Goal: Information Seeking & Learning: Learn about a topic

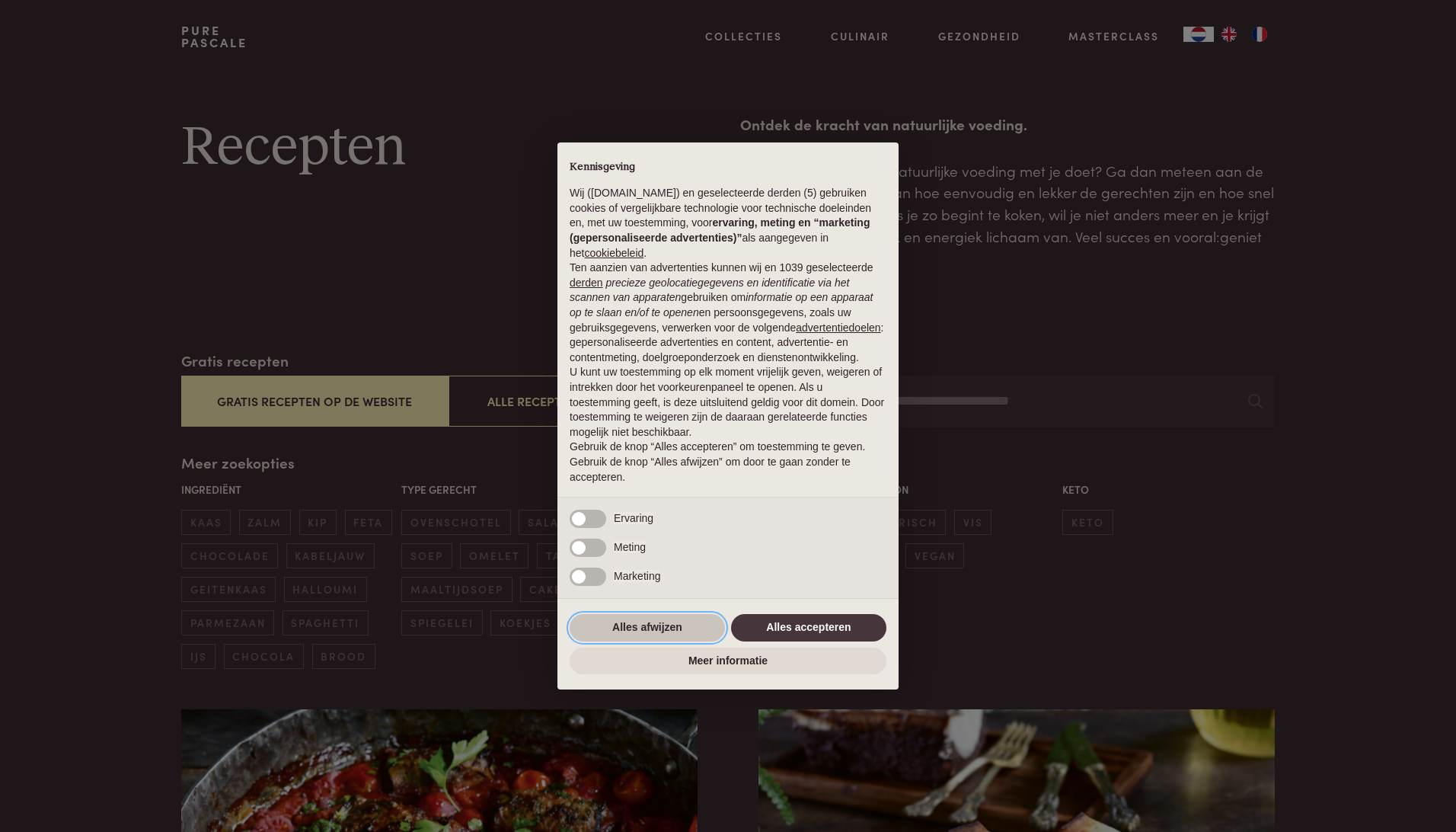
click at [640, 625] on button "Alles afwijzen" at bounding box center [647, 628] width 155 height 28
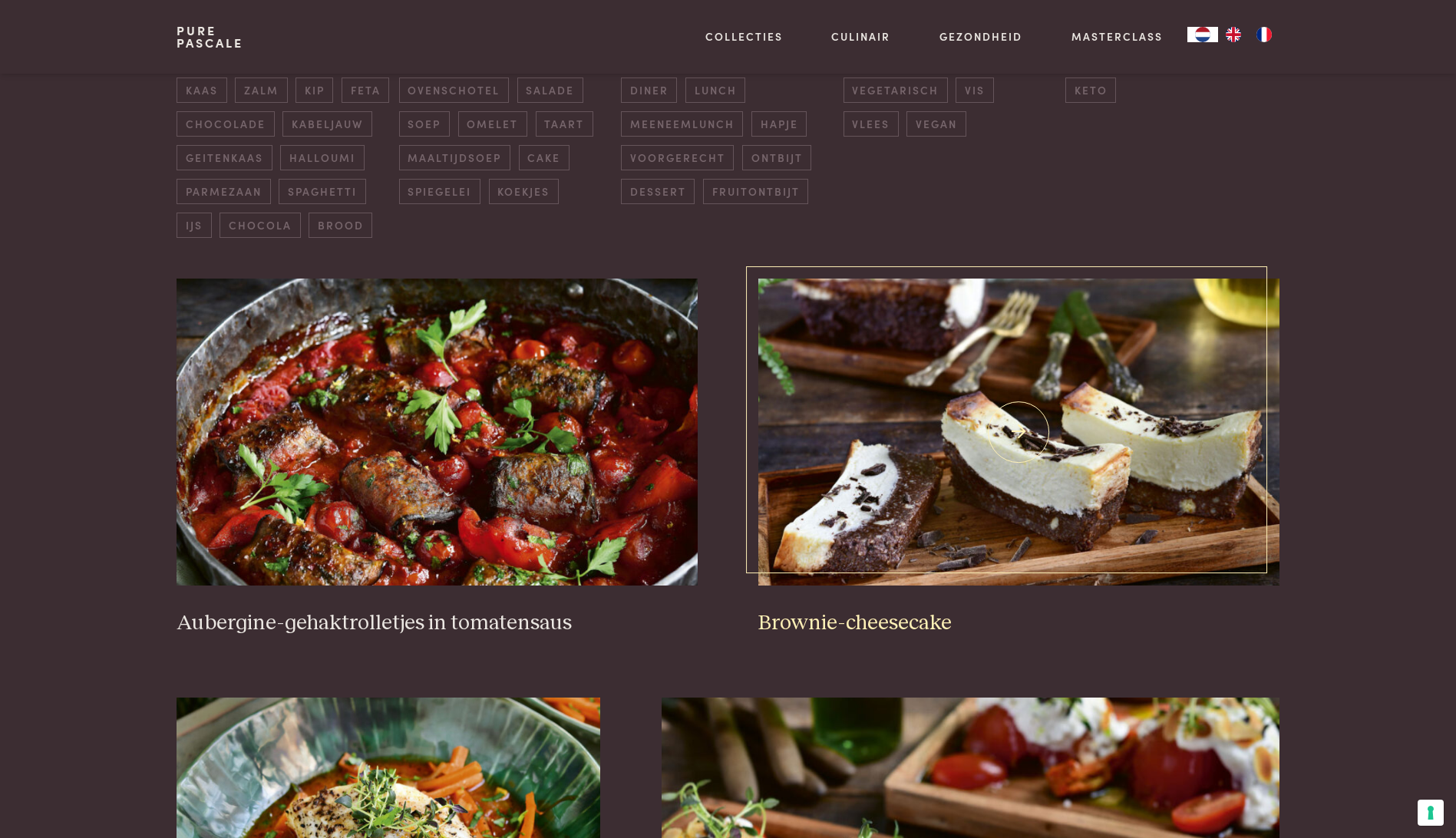
scroll to position [461, 0]
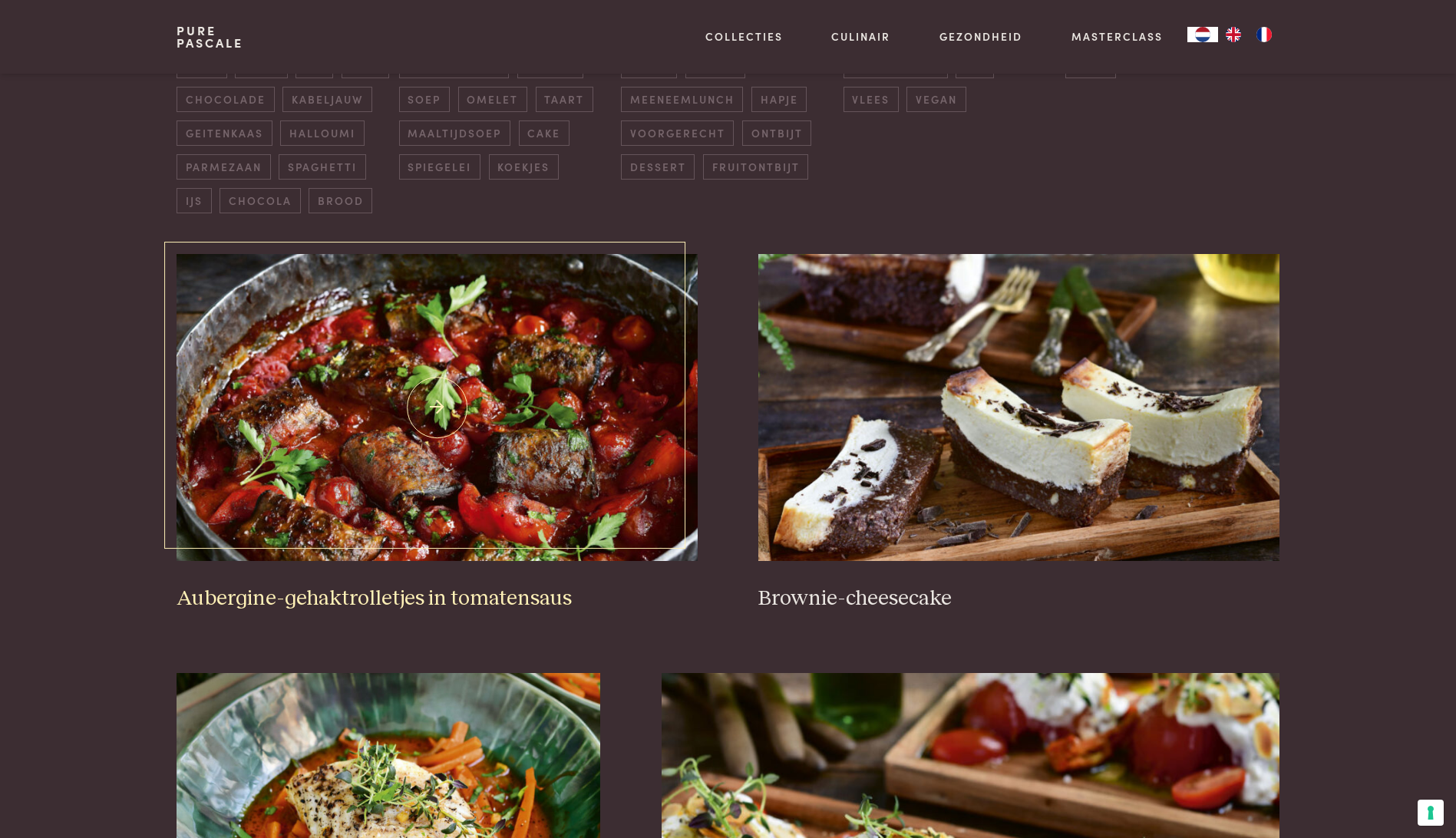
click at [431, 446] on img at bounding box center [436, 407] width 520 height 307
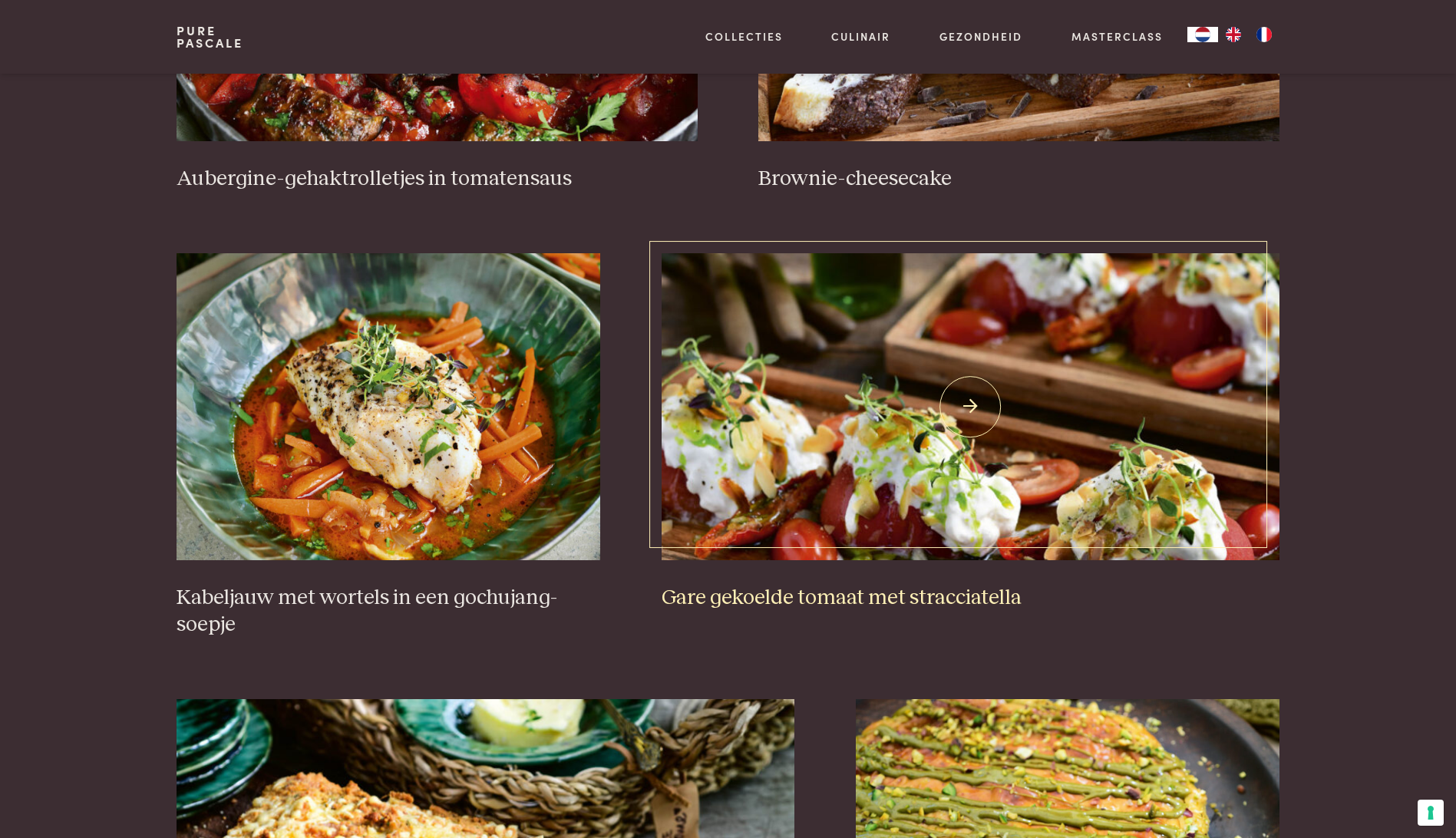
scroll to position [921, 0]
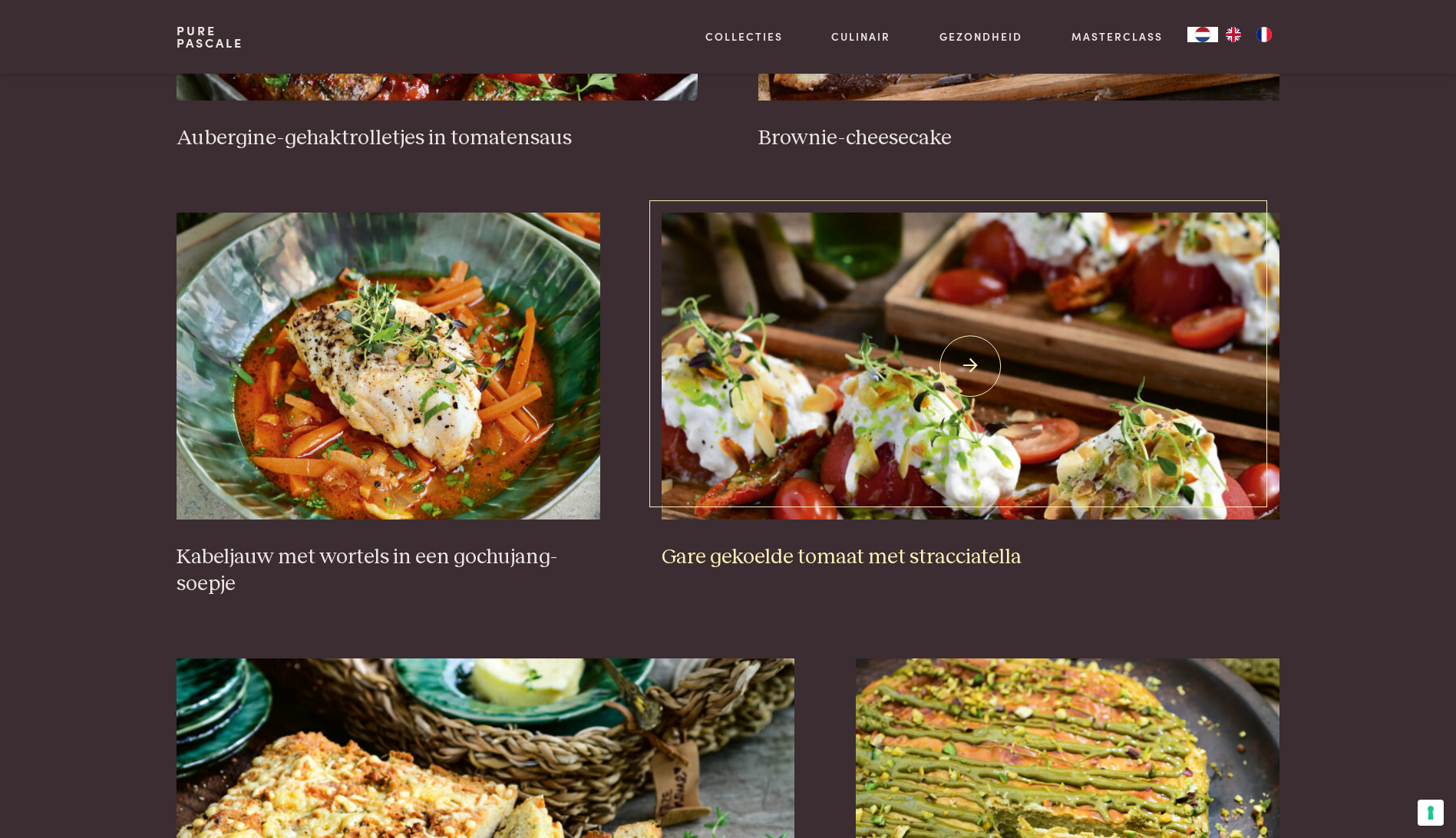
click at [884, 555] on h3 "Gare gekoelde tomaat met stracciatella" at bounding box center [970, 557] width 618 height 27
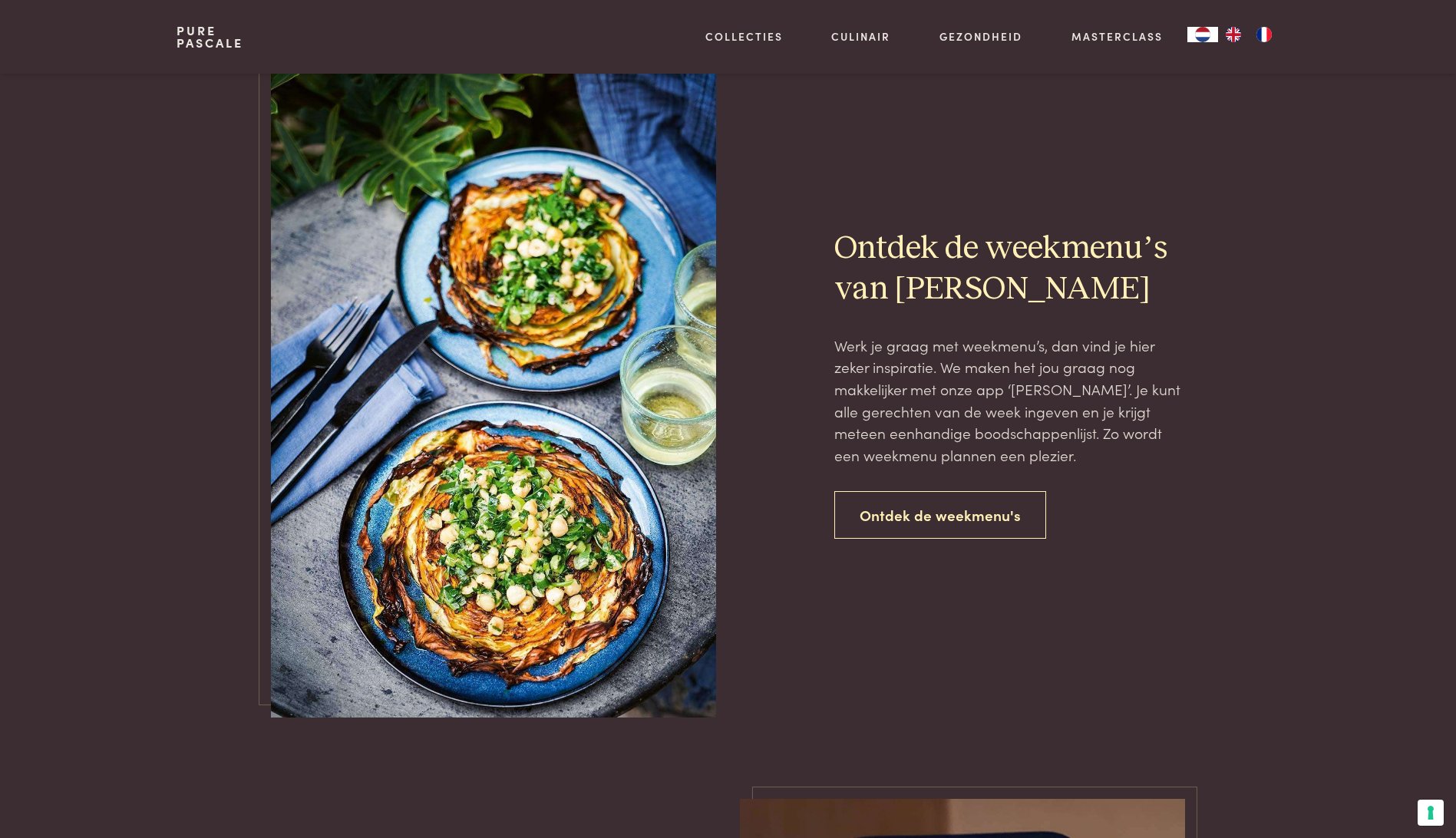
scroll to position [3452, 0]
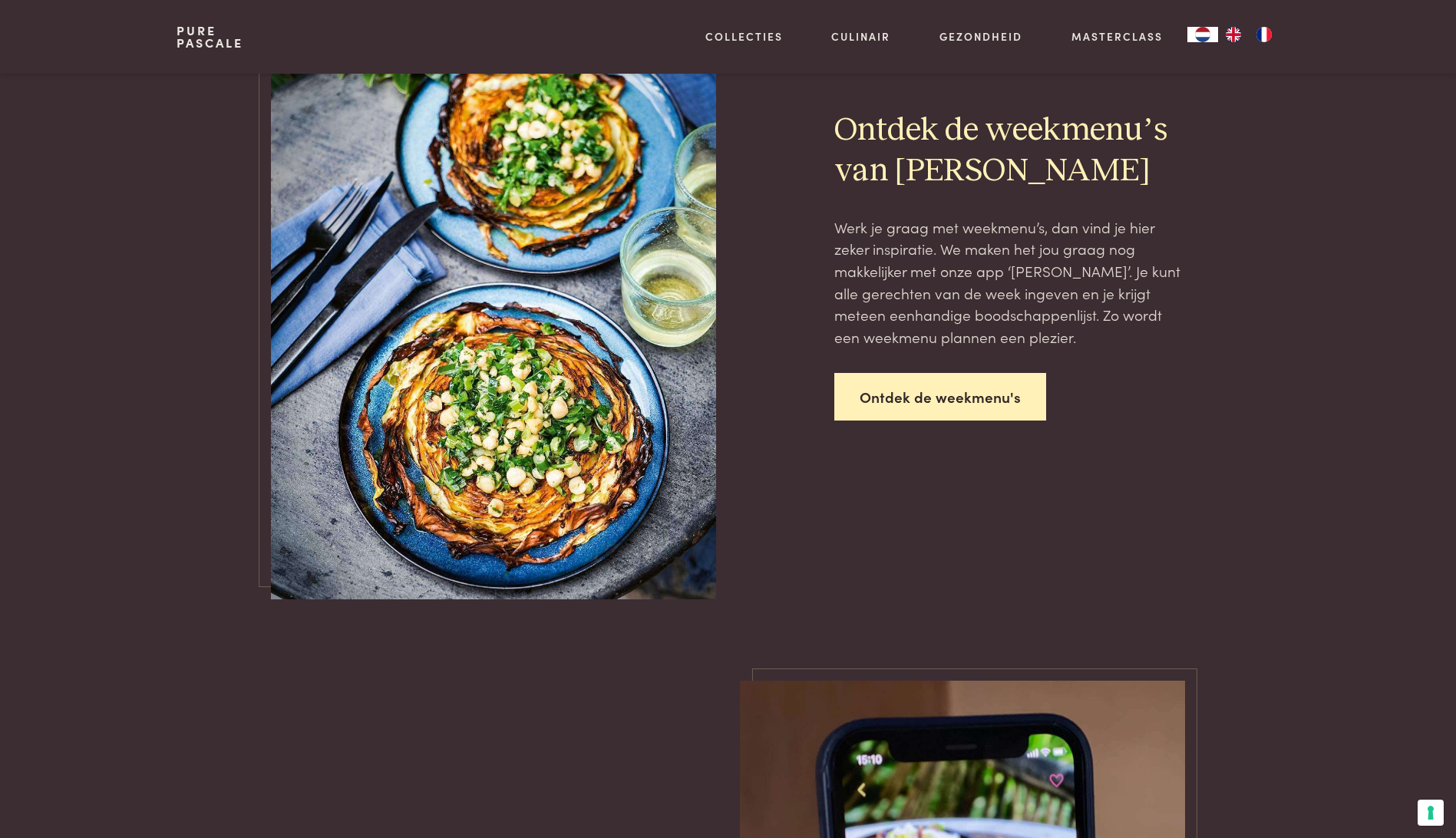
click at [919, 394] on link "Ontdek de weekmenu's" at bounding box center [939, 397] width 211 height 48
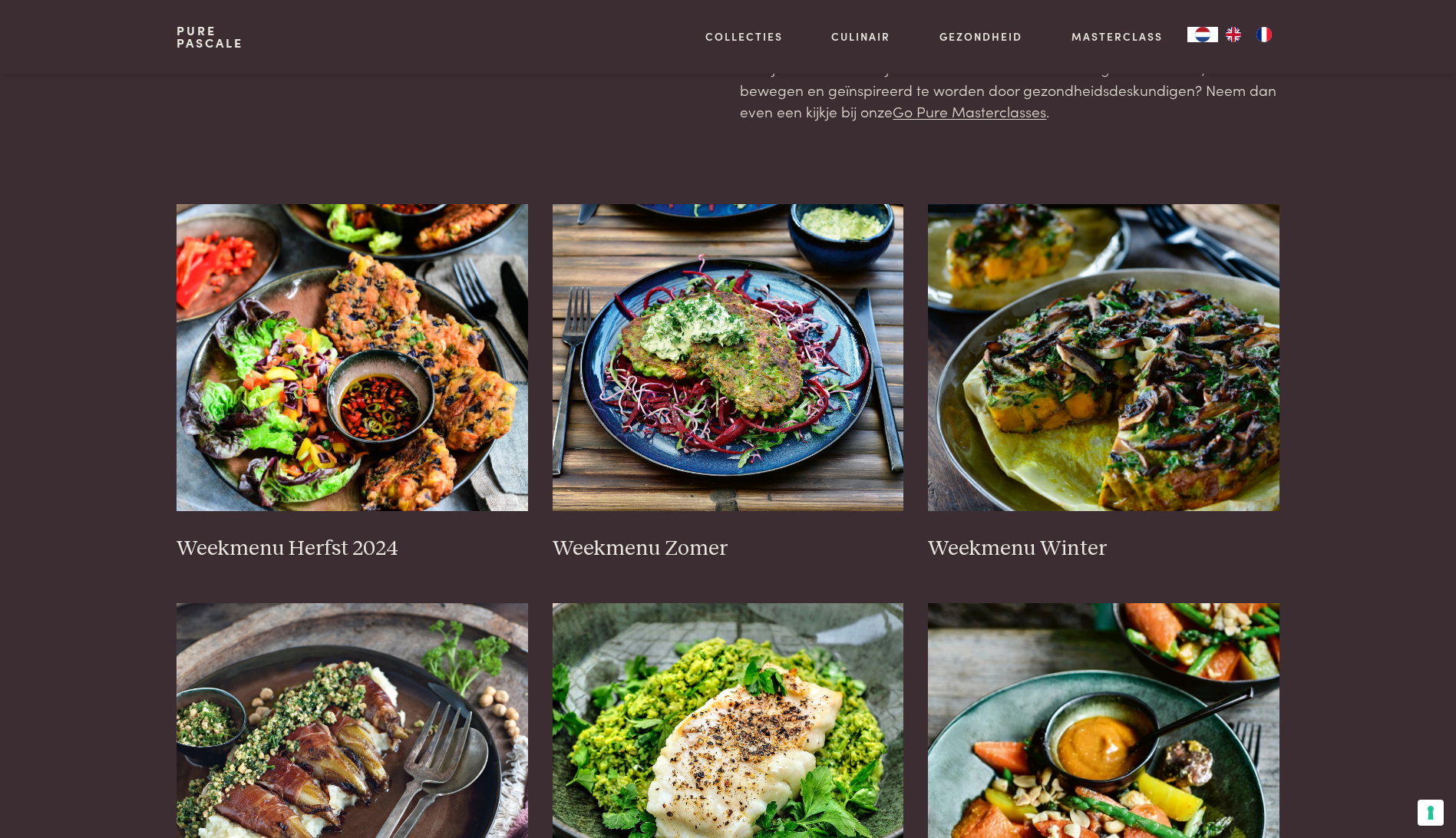
scroll to position [230, 0]
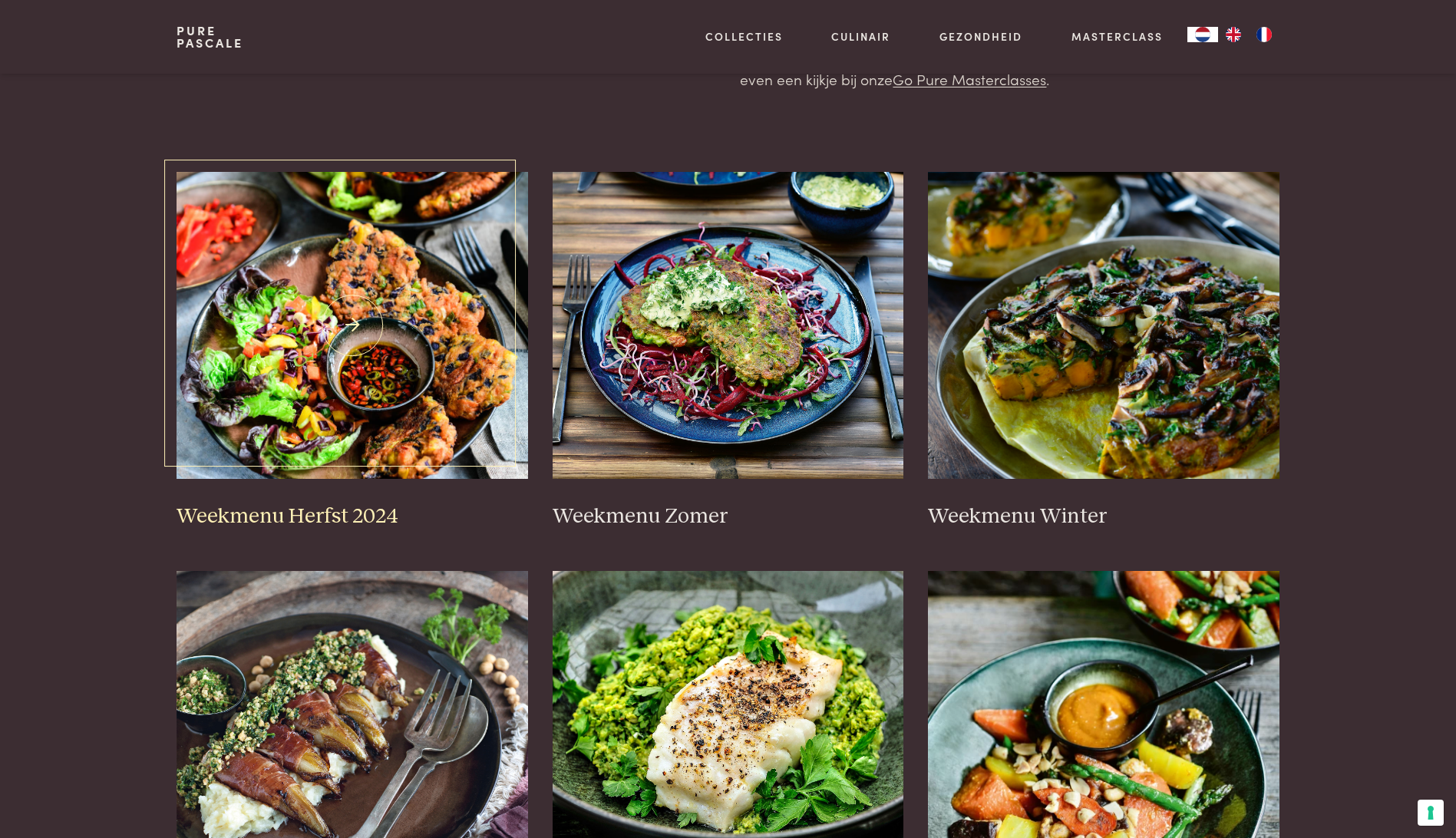
click at [333, 358] on img at bounding box center [352, 325] width 351 height 307
click at [1123, 33] on link "Masterclass" at bounding box center [1117, 36] width 91 height 16
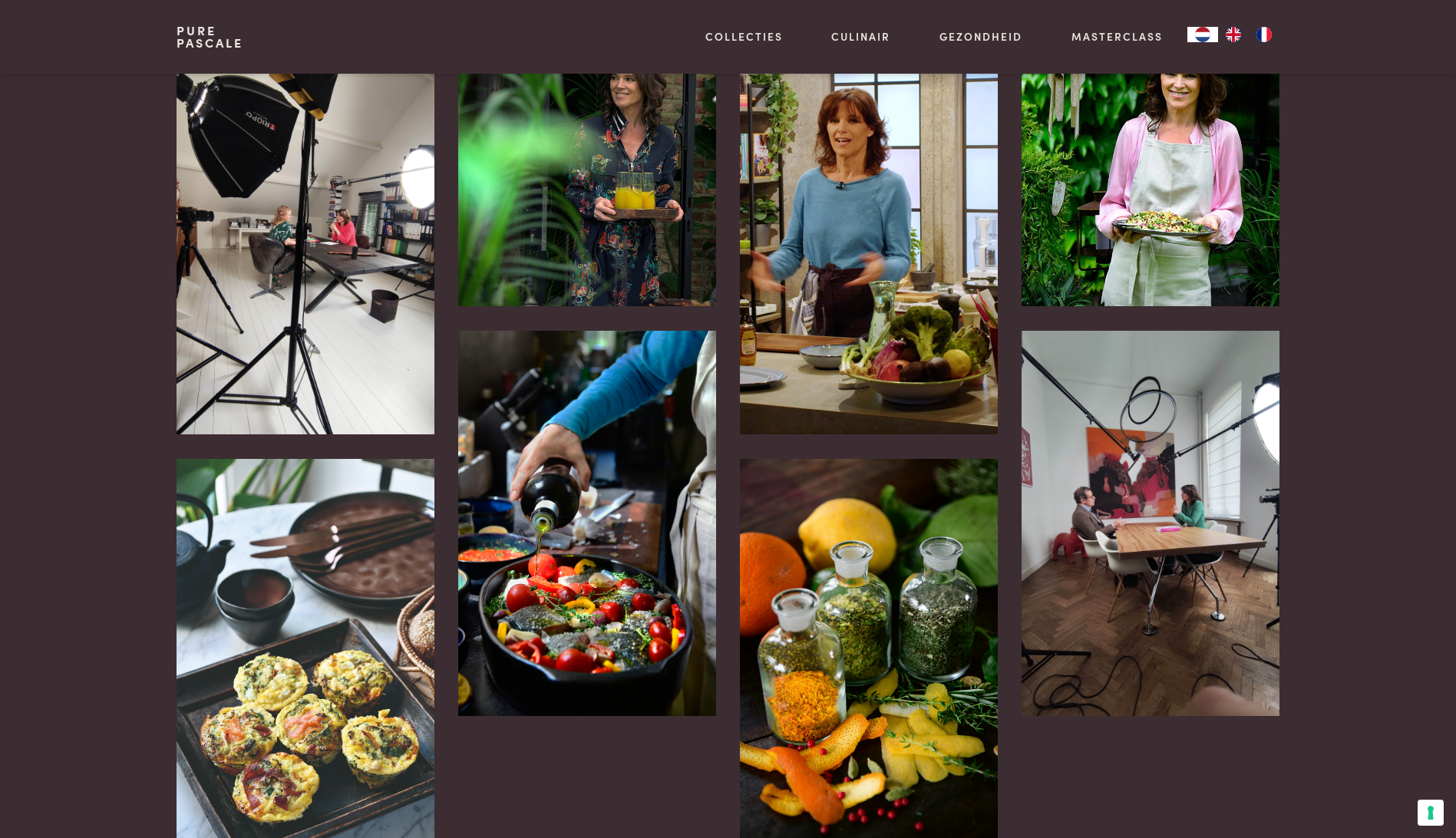
scroll to position [613, 0]
